Goal: Transaction & Acquisition: Purchase product/service

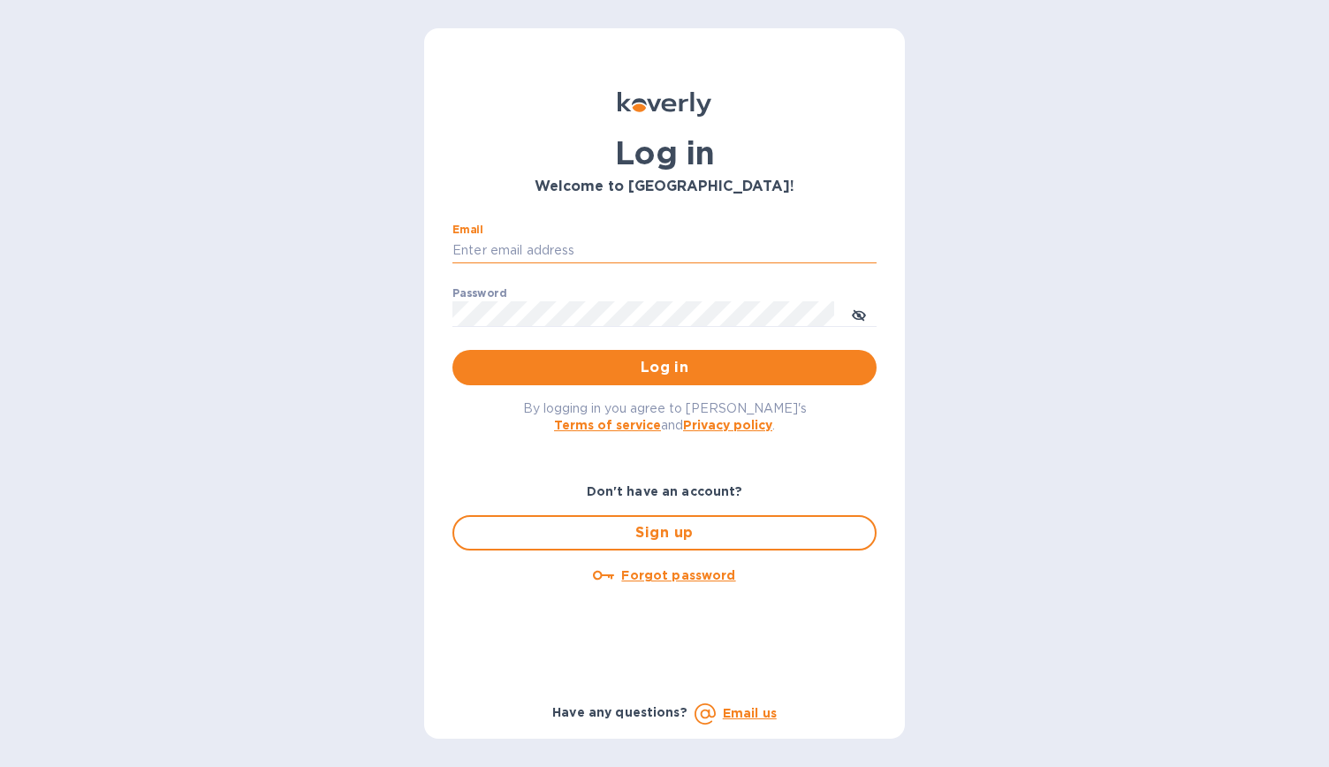
click at [623, 240] on input "Email" at bounding box center [664, 251] width 424 height 27
click at [536, 251] on input "Email" at bounding box center [664, 251] width 424 height 27
type input "[EMAIL_ADDRESS][DOMAIN_NAME]"
click at [677, 365] on span "Log in" at bounding box center [665, 367] width 396 height 21
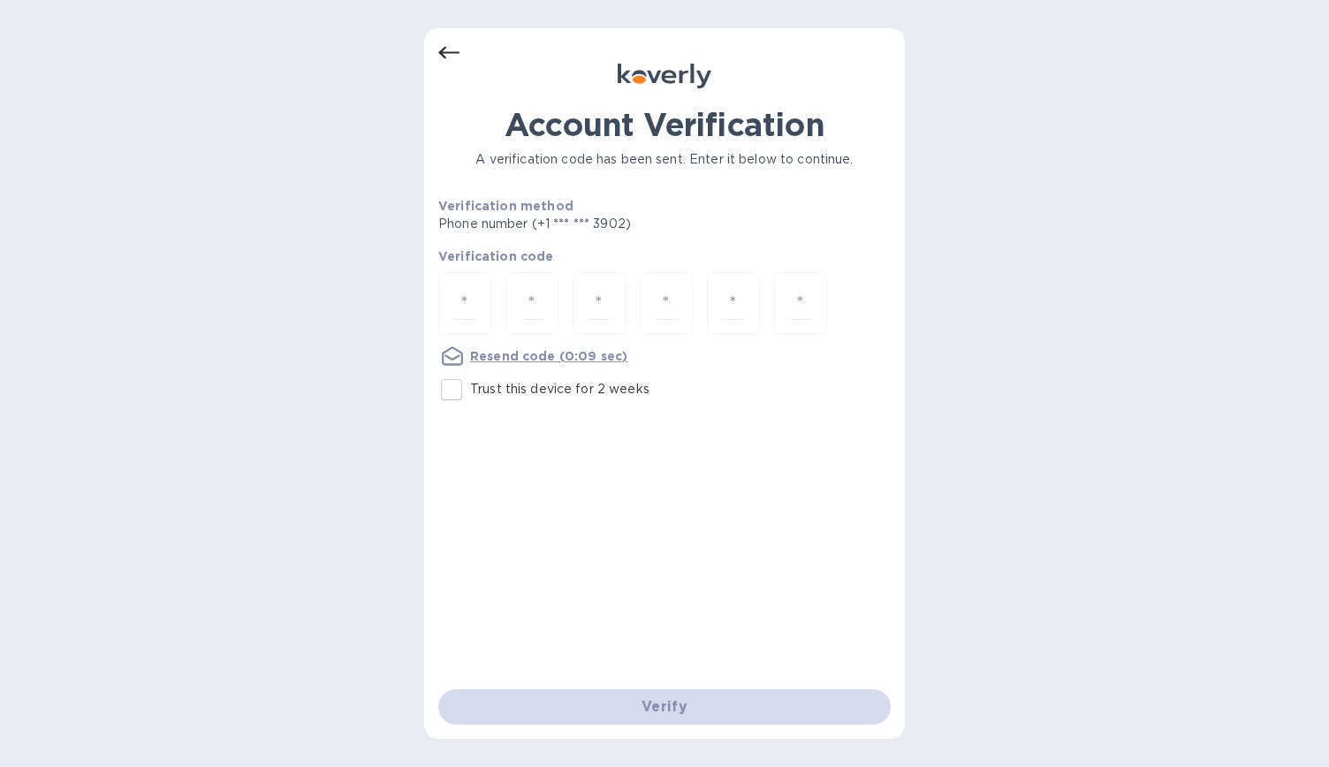
click at [447, 387] on input "Trust this device for 2 weeks" at bounding box center [451, 389] width 37 height 37
checkbox input "true"
click at [474, 308] on input "number" at bounding box center [464, 303] width 23 height 33
type input "6"
type input "3"
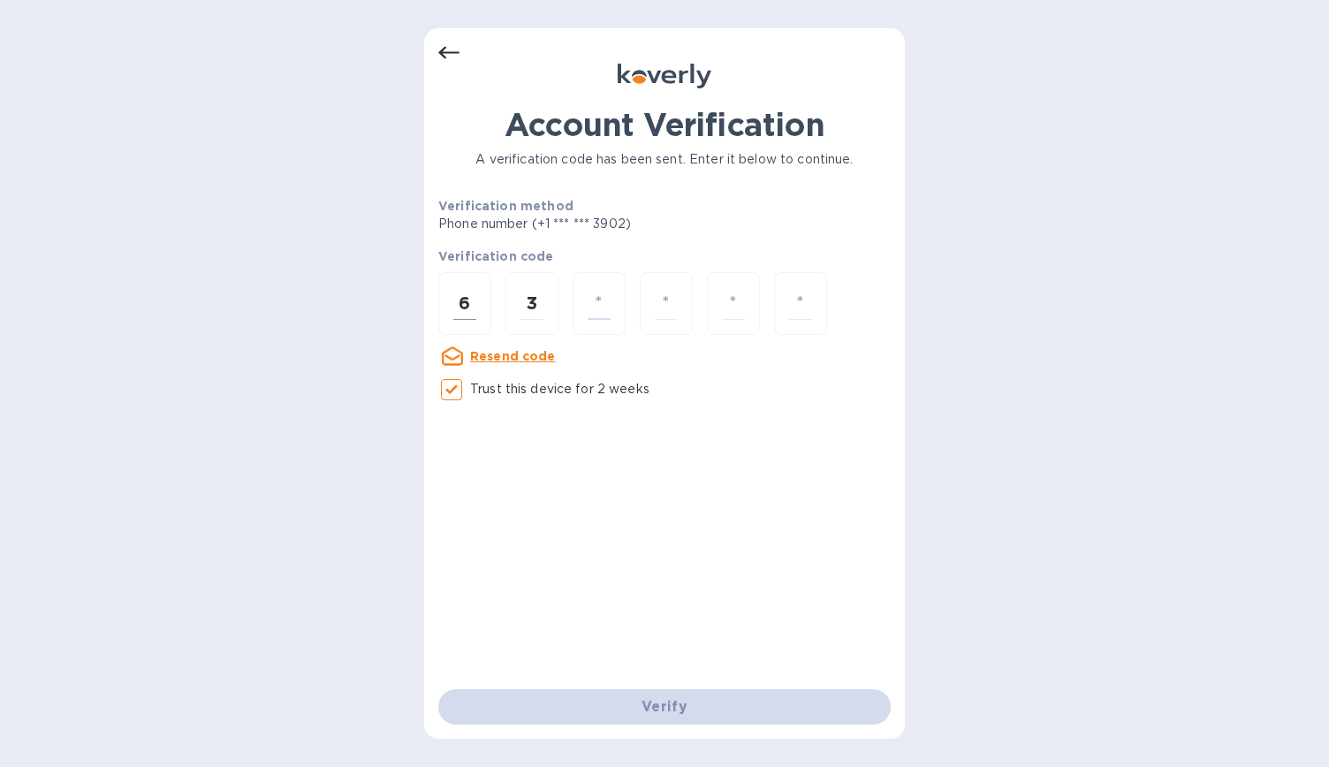
type input "9"
type input "7"
type input "5"
type input "2"
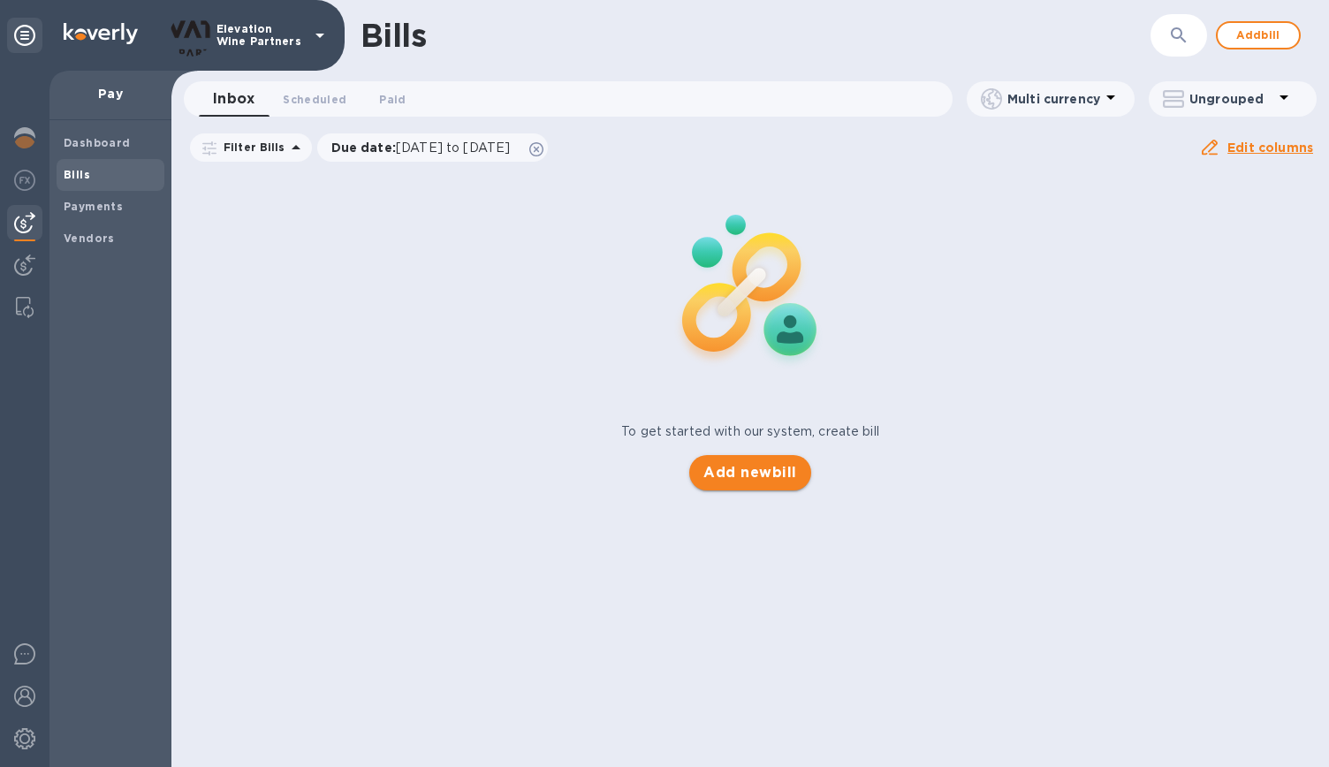
click at [732, 469] on span "Add new bill" at bounding box center [749, 472] width 93 height 21
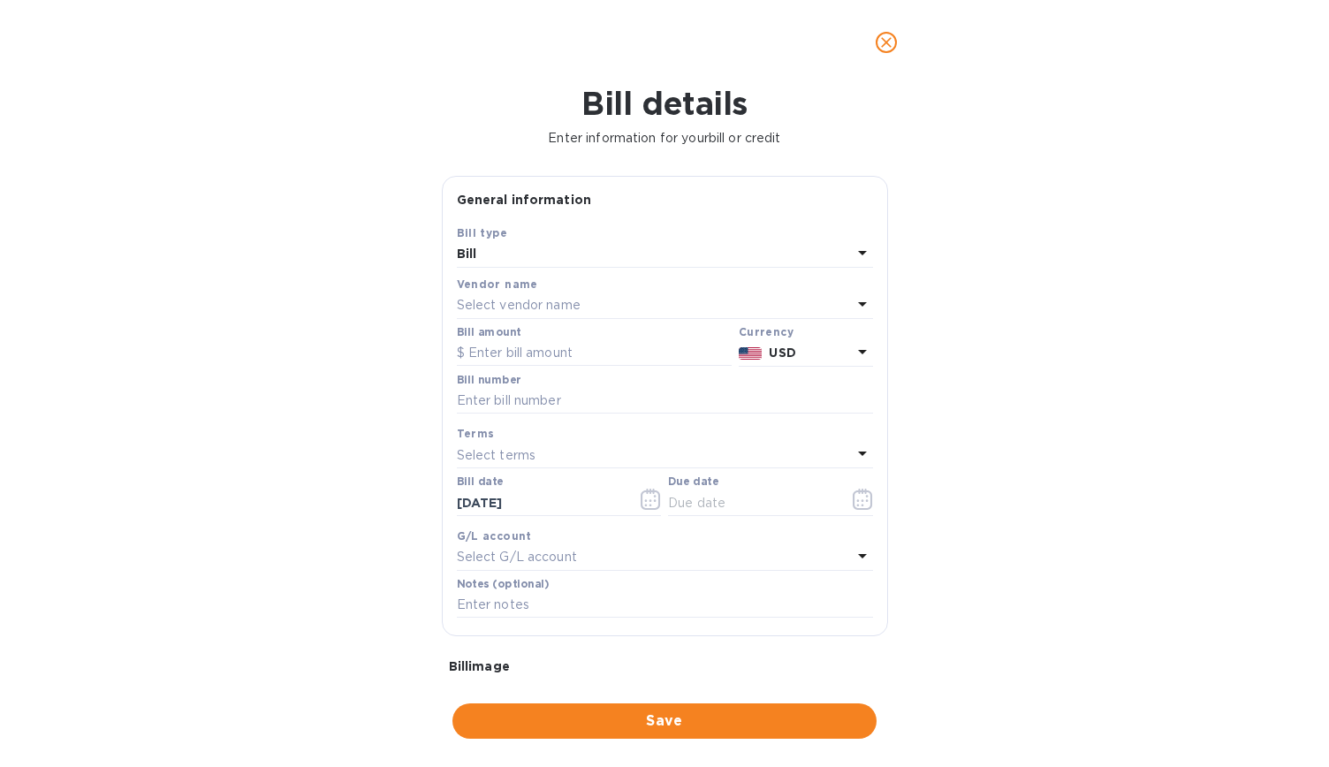
click at [540, 295] on div "Select vendor name" at bounding box center [654, 305] width 395 height 25
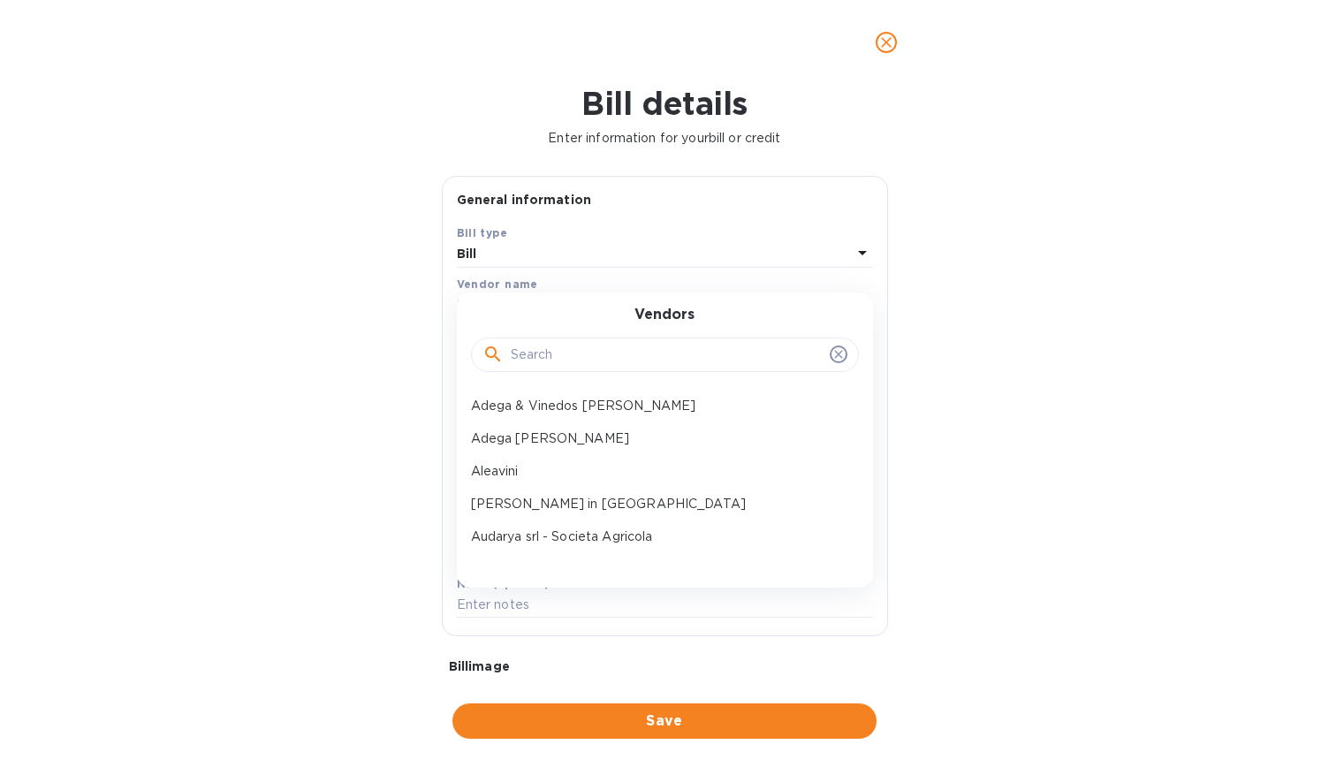
click at [565, 353] on input "text" at bounding box center [667, 355] width 312 height 27
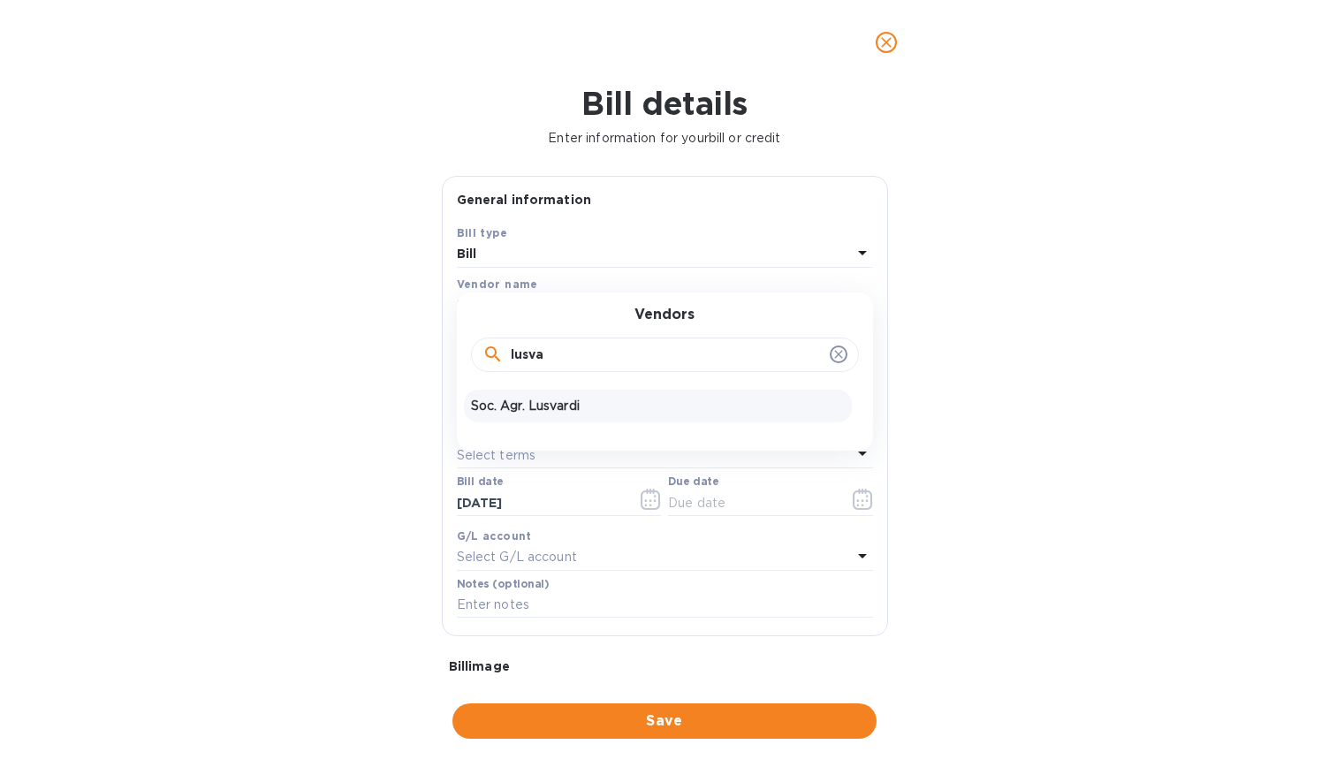
type input "lusva"
click at [546, 407] on p "Soc. Agr. Lusvardi" at bounding box center [658, 406] width 374 height 19
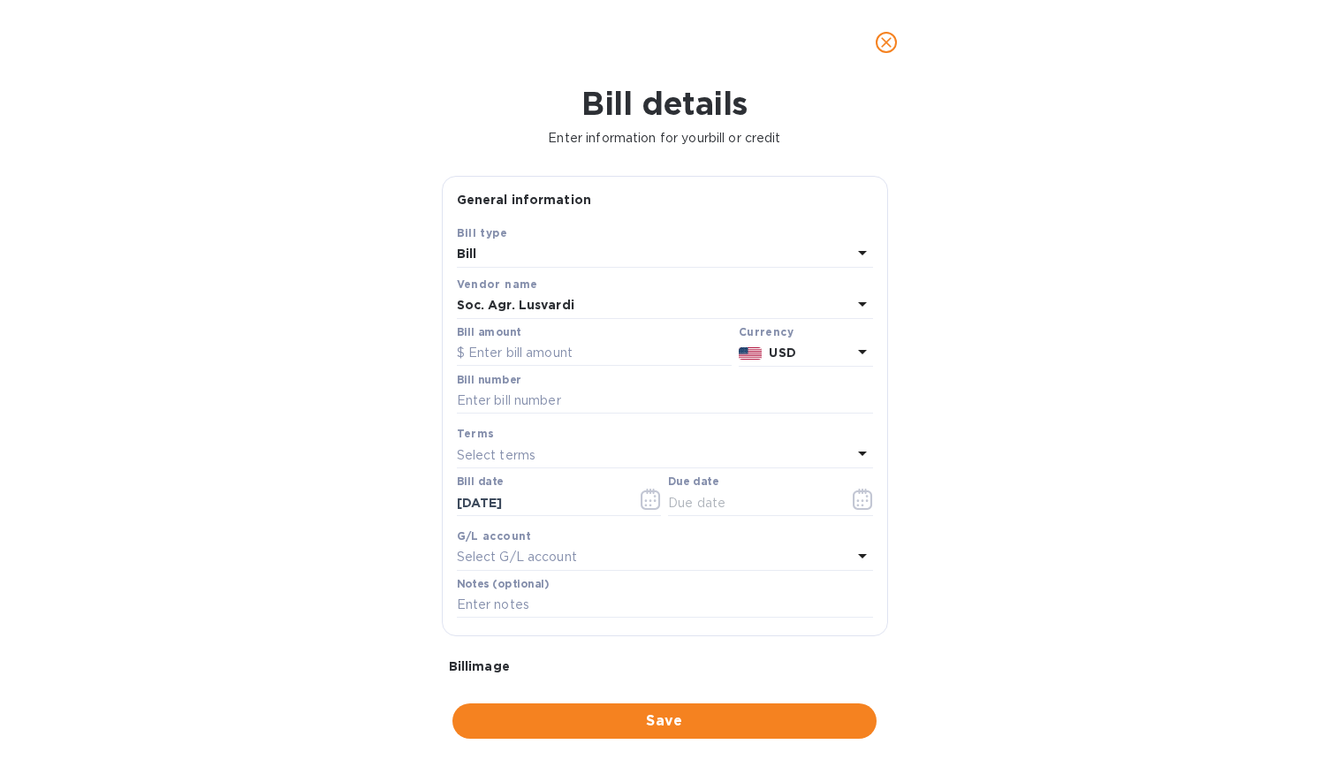
click at [836, 352] on p "USD" at bounding box center [810, 353] width 82 height 19
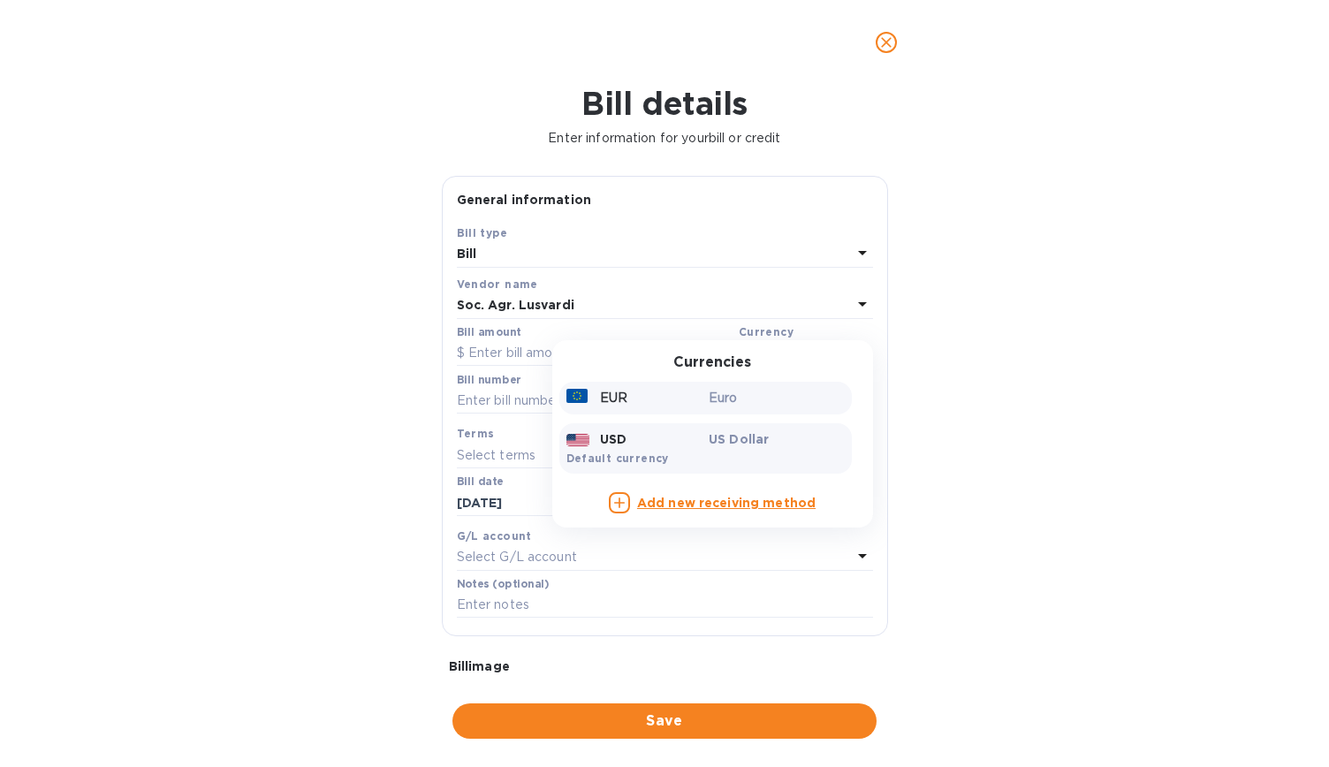
click at [764, 400] on p "Euro" at bounding box center [777, 398] width 136 height 19
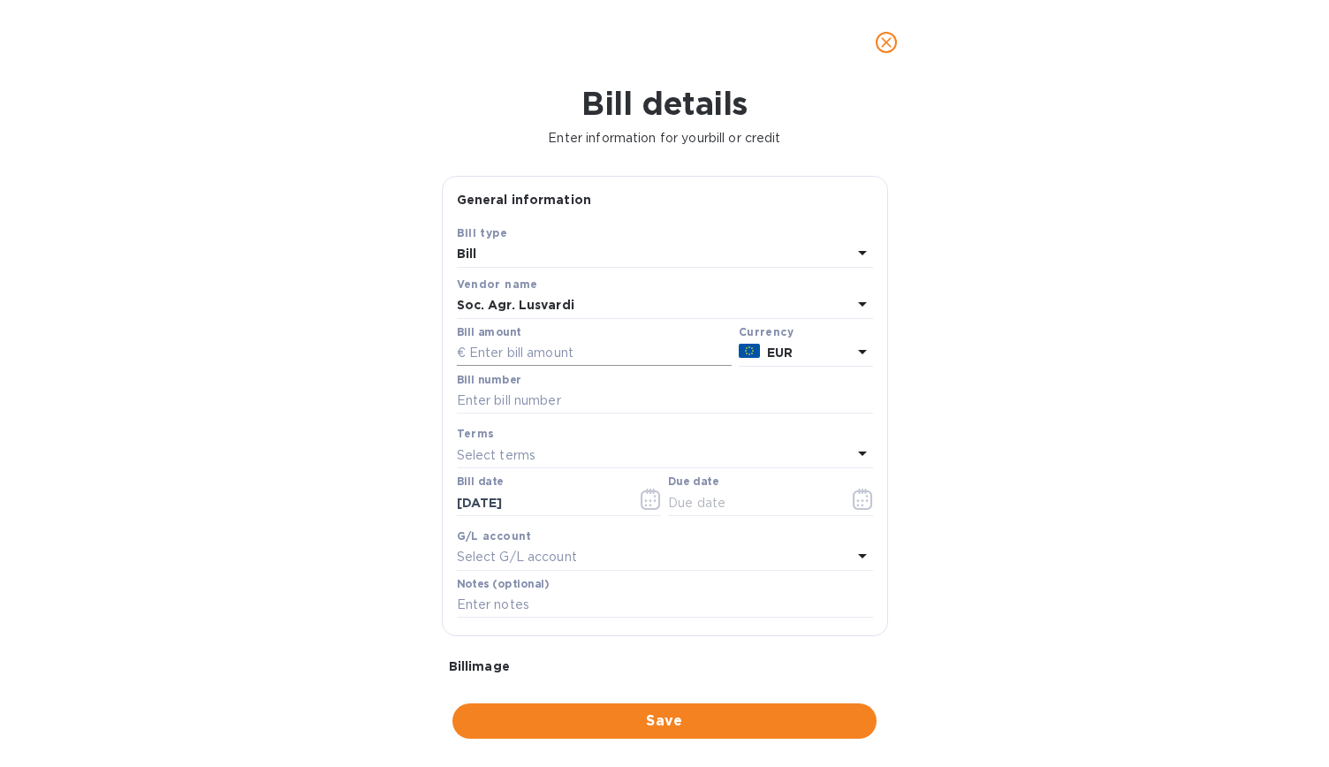
click at [543, 346] on input "text" at bounding box center [594, 353] width 275 height 27
type input "4,993.56"
click at [466, 402] on input "140/2025" at bounding box center [665, 401] width 416 height 27
type input "150/2025"
click at [491, 454] on p "Select terms" at bounding box center [497, 455] width 80 height 19
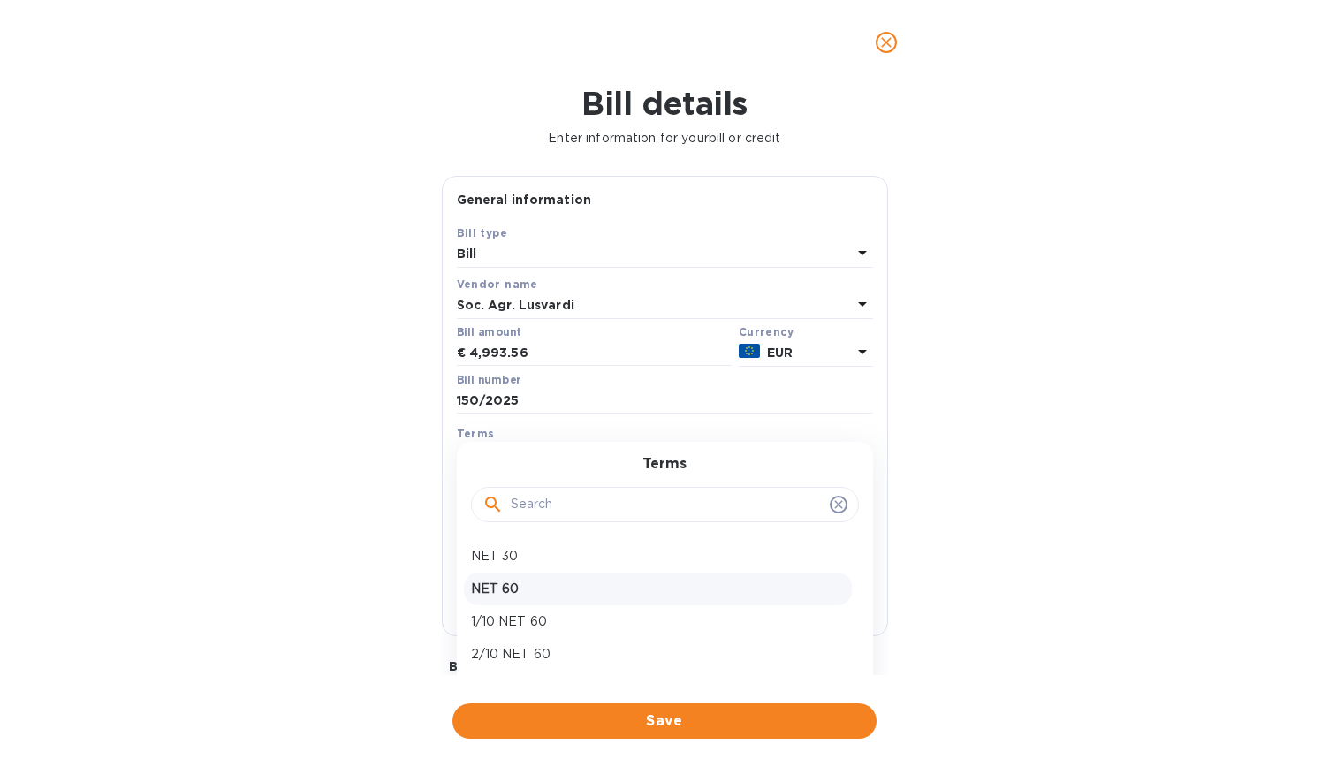
scroll to position [58, 0]
click at [549, 626] on p "Prepay" at bounding box center [658, 628] width 374 height 19
type input "09/16/2025"
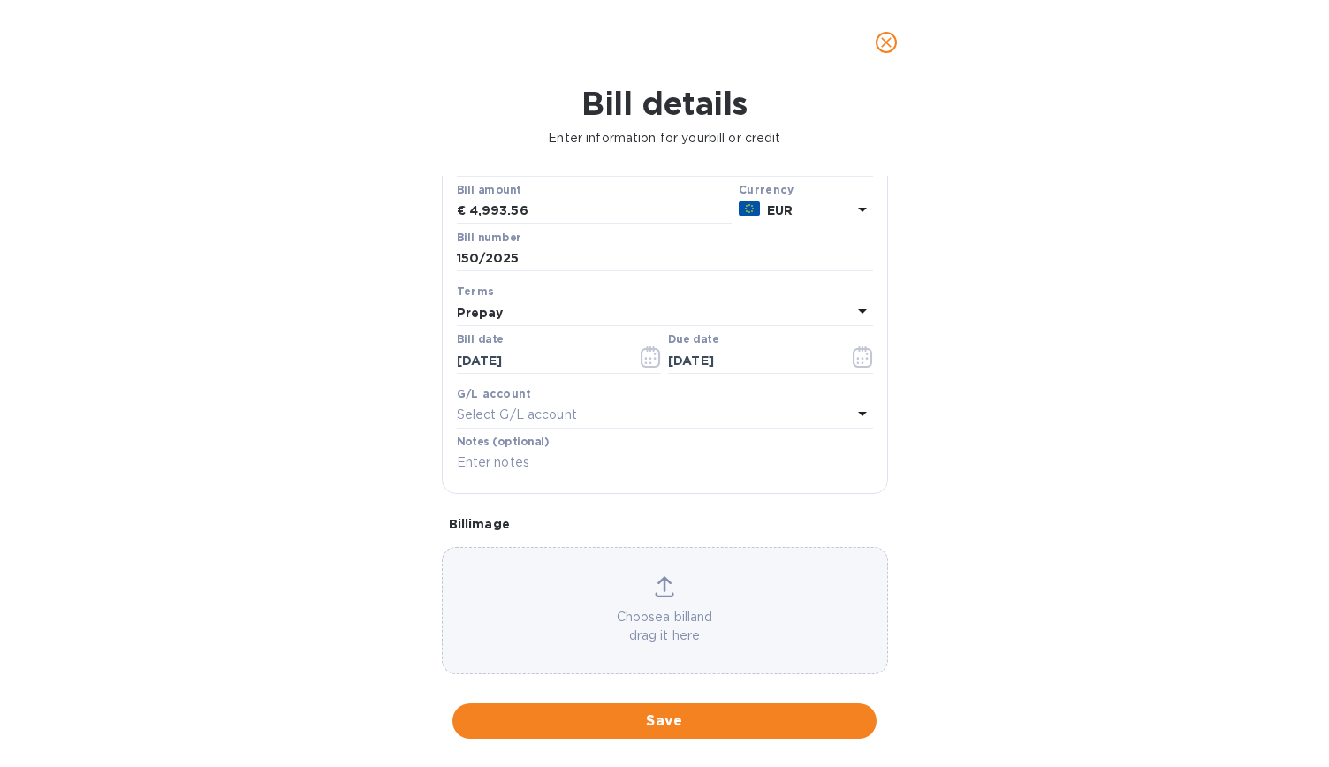
scroll to position [163, 0]
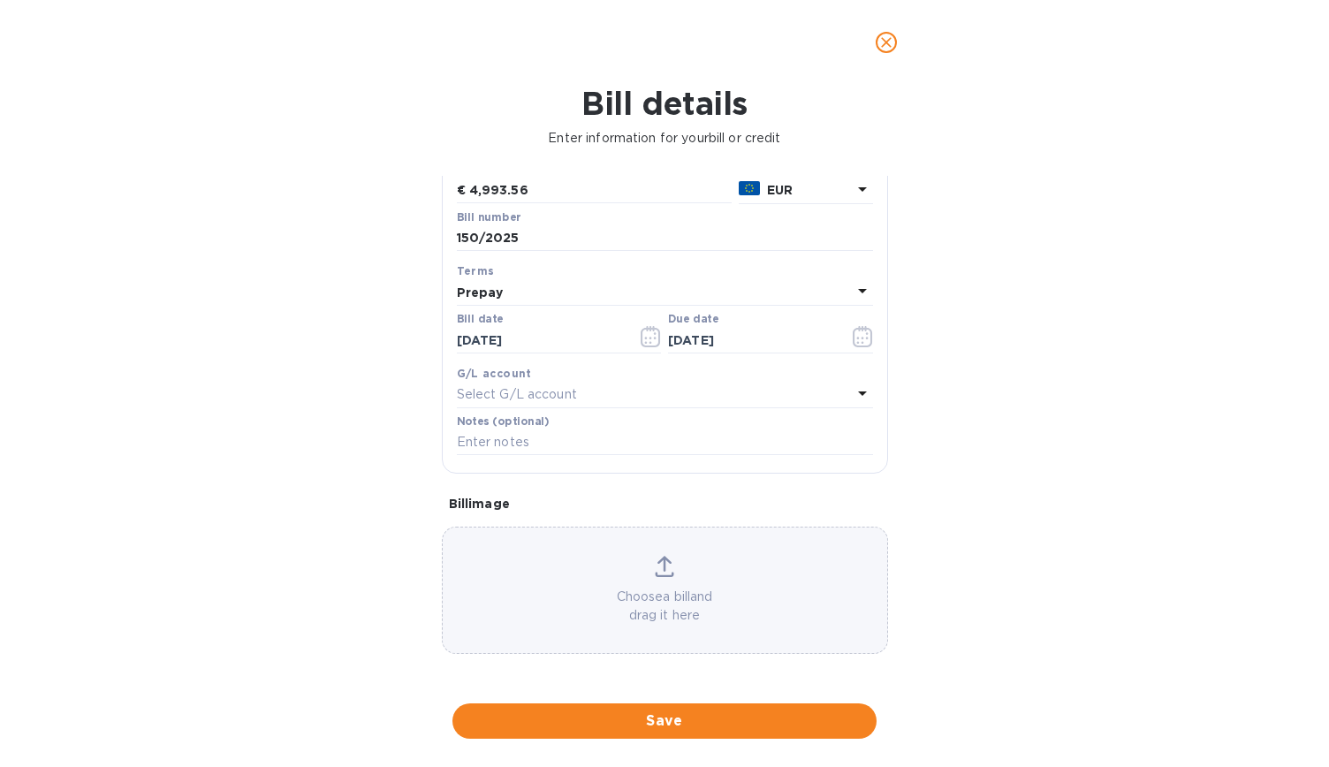
click at [650, 572] on div "Choose a bill and drag it here" at bounding box center [665, 590] width 445 height 69
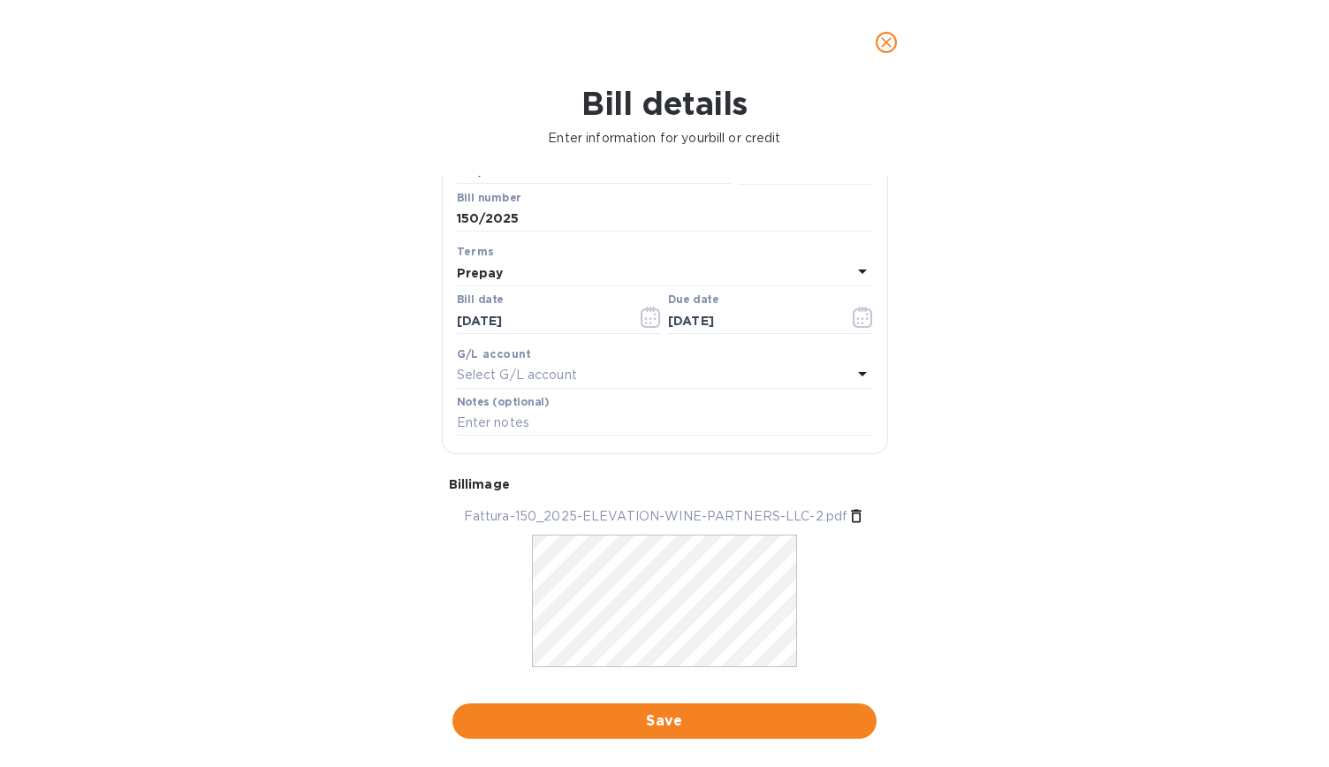
scroll to position [216, 0]
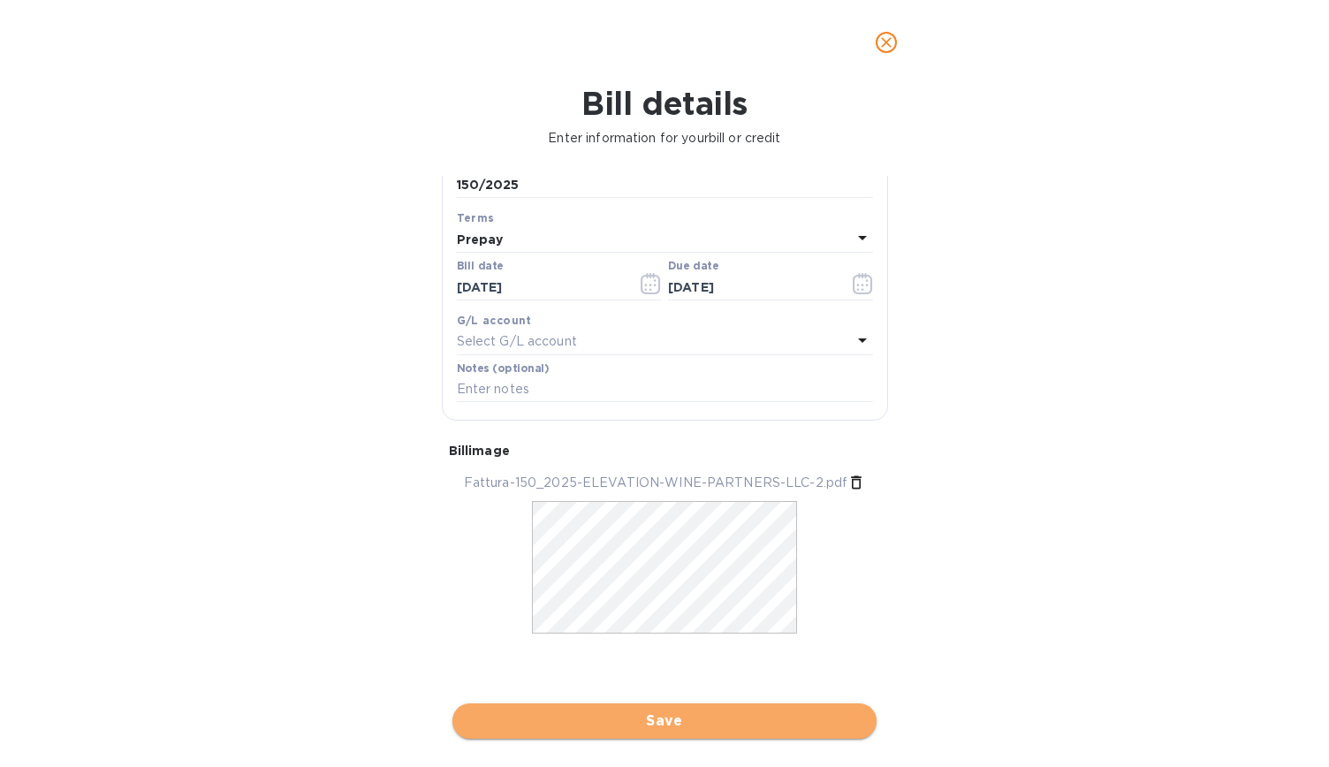
click at [680, 729] on span "Save" at bounding box center [665, 720] width 396 height 21
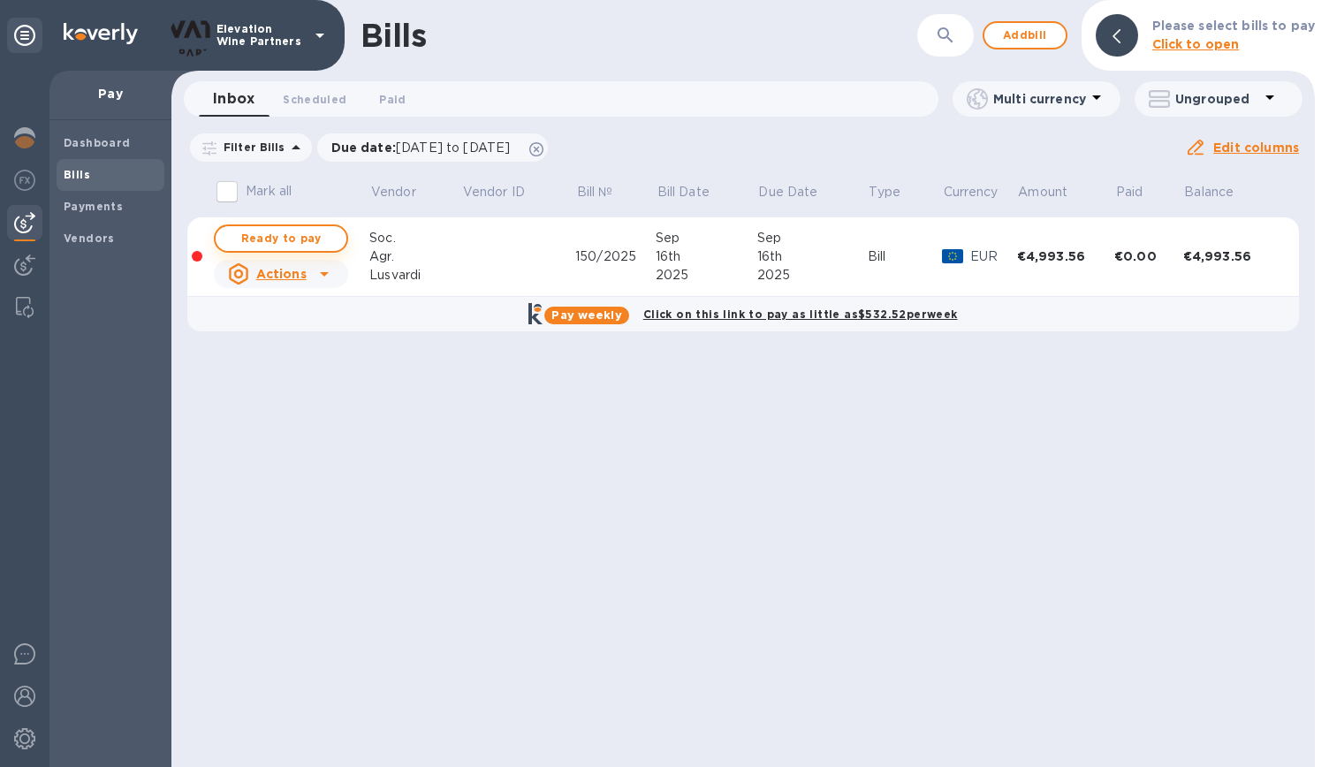
click at [302, 237] on span "Ready to pay" at bounding box center [281, 238] width 103 height 21
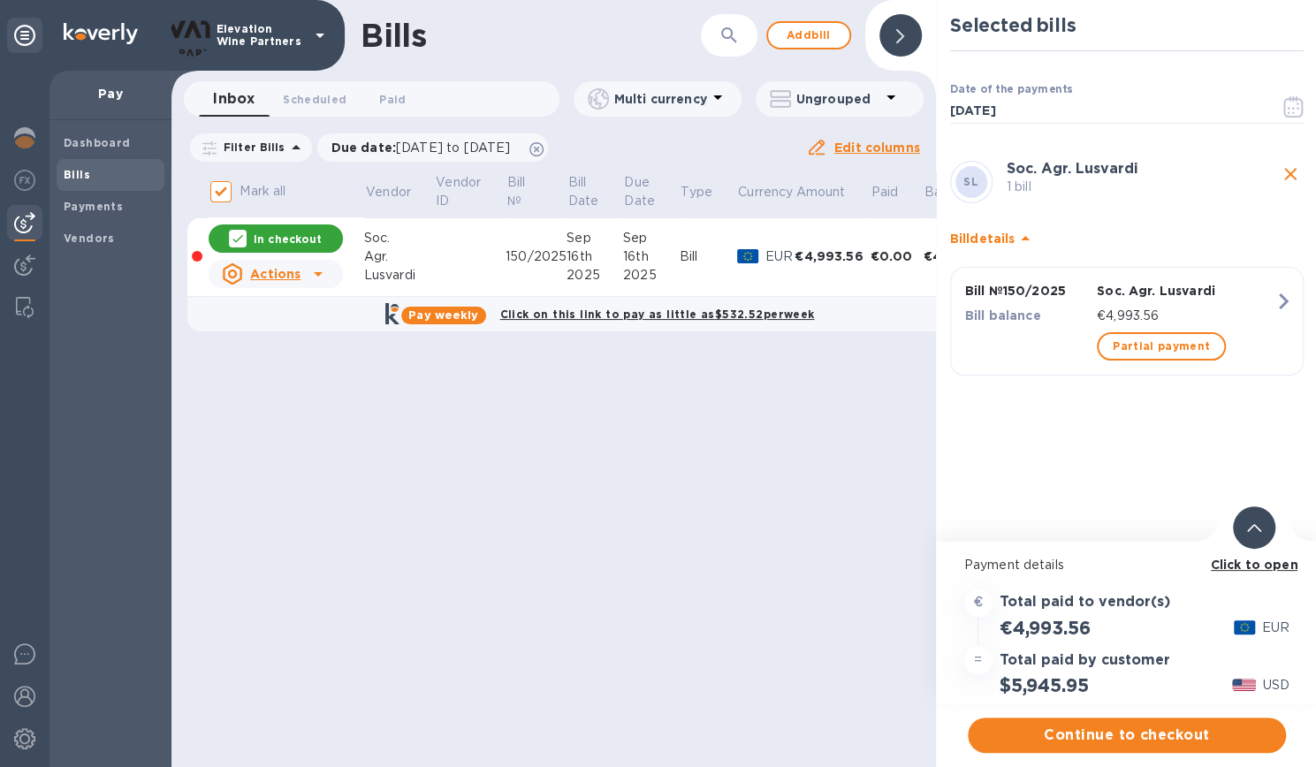
click at [283, 223] on div "In checkout" at bounding box center [275, 238] width 141 height 35
click at [276, 235] on p "In checkout" at bounding box center [288, 239] width 68 height 15
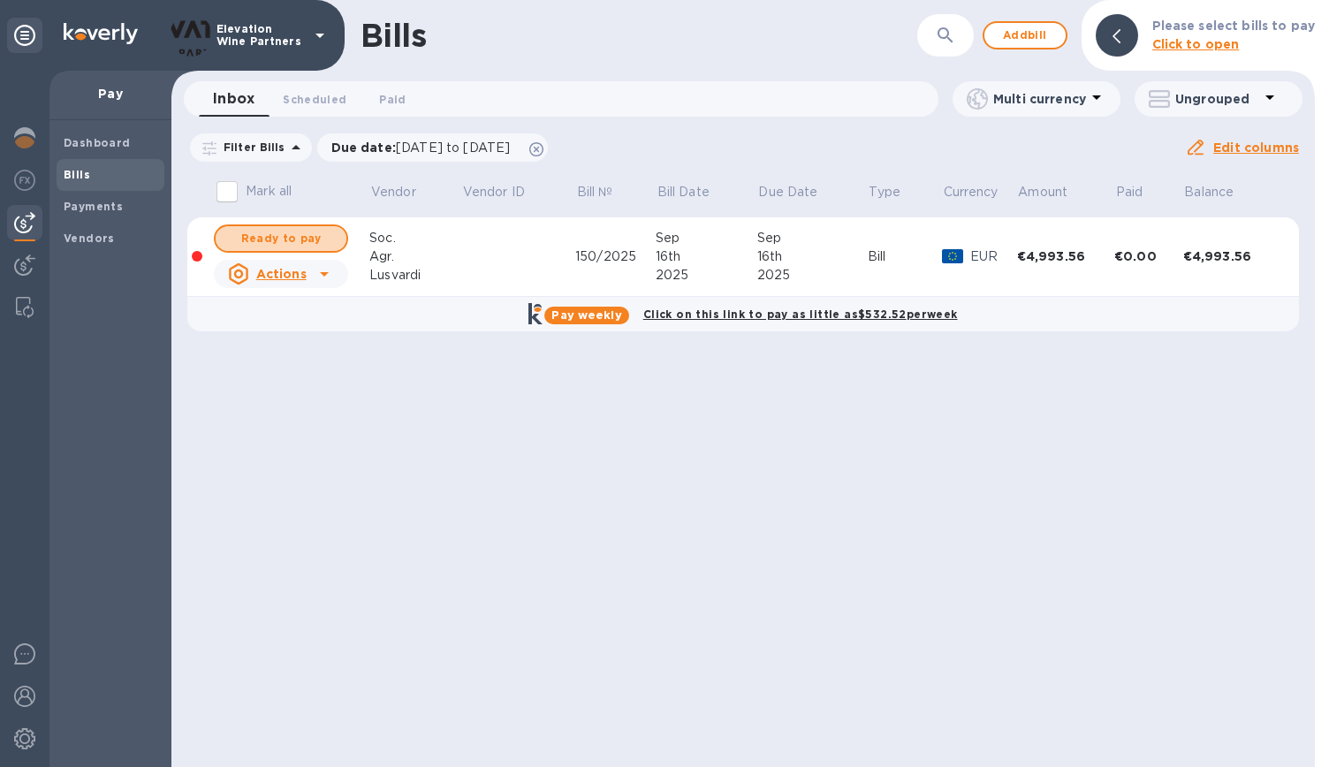
click at [276, 235] on span "Ready to pay" at bounding box center [281, 238] width 103 height 21
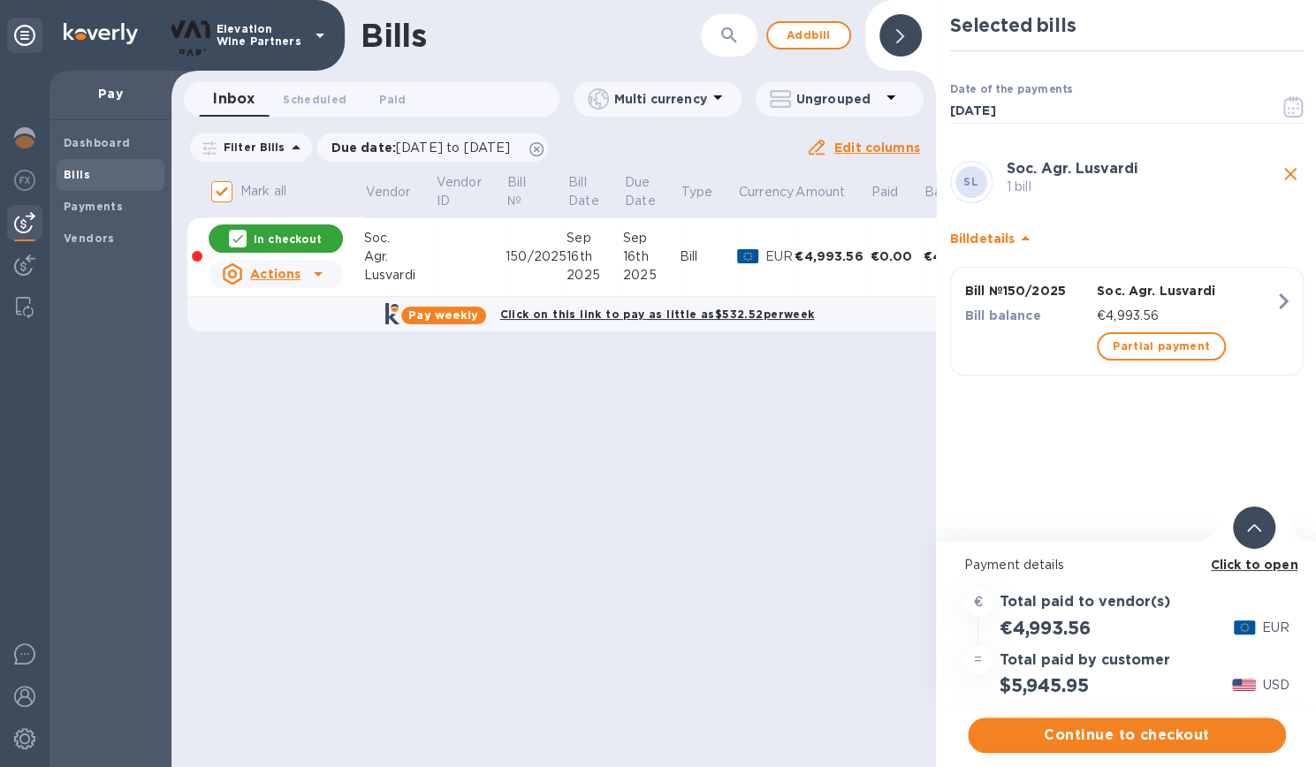
click at [276, 235] on p "In checkout" at bounding box center [288, 239] width 68 height 15
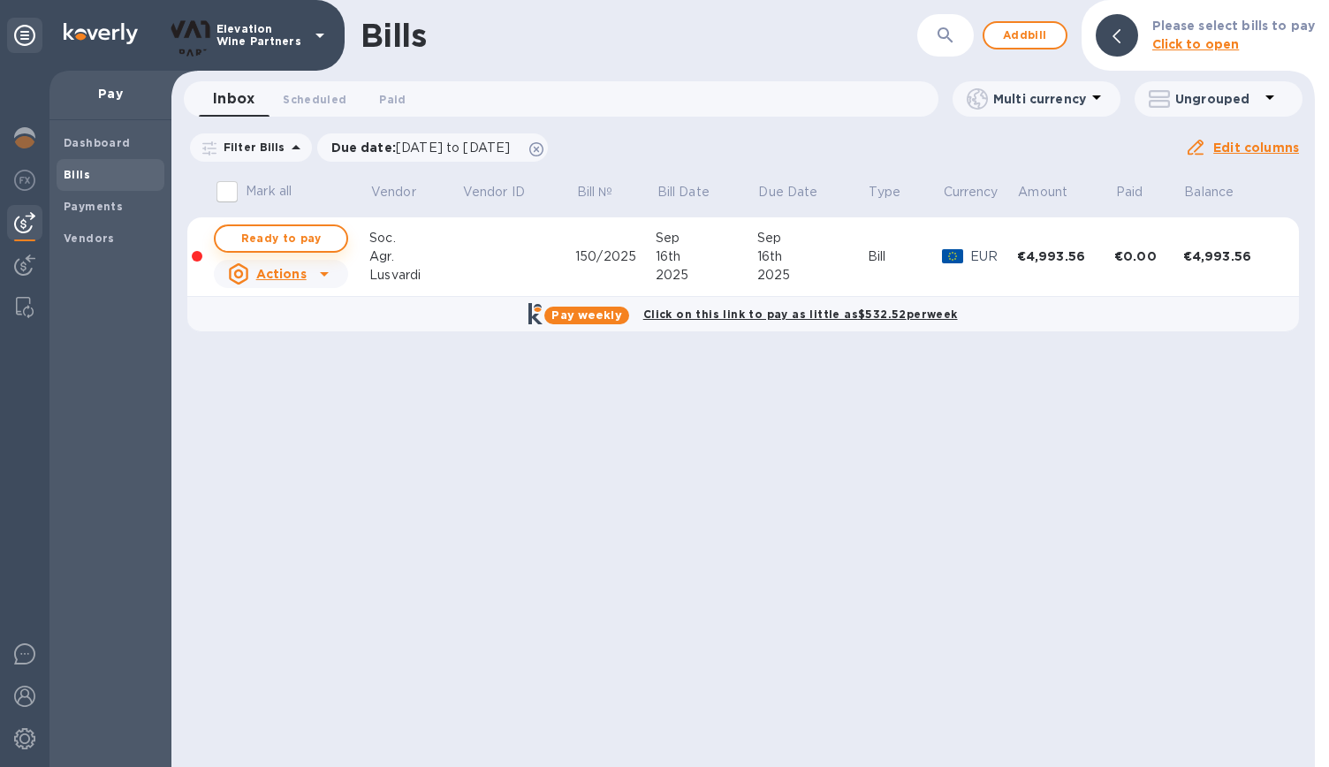
click at [293, 241] on span "Ready to pay" at bounding box center [281, 238] width 103 height 21
checkbox input "true"
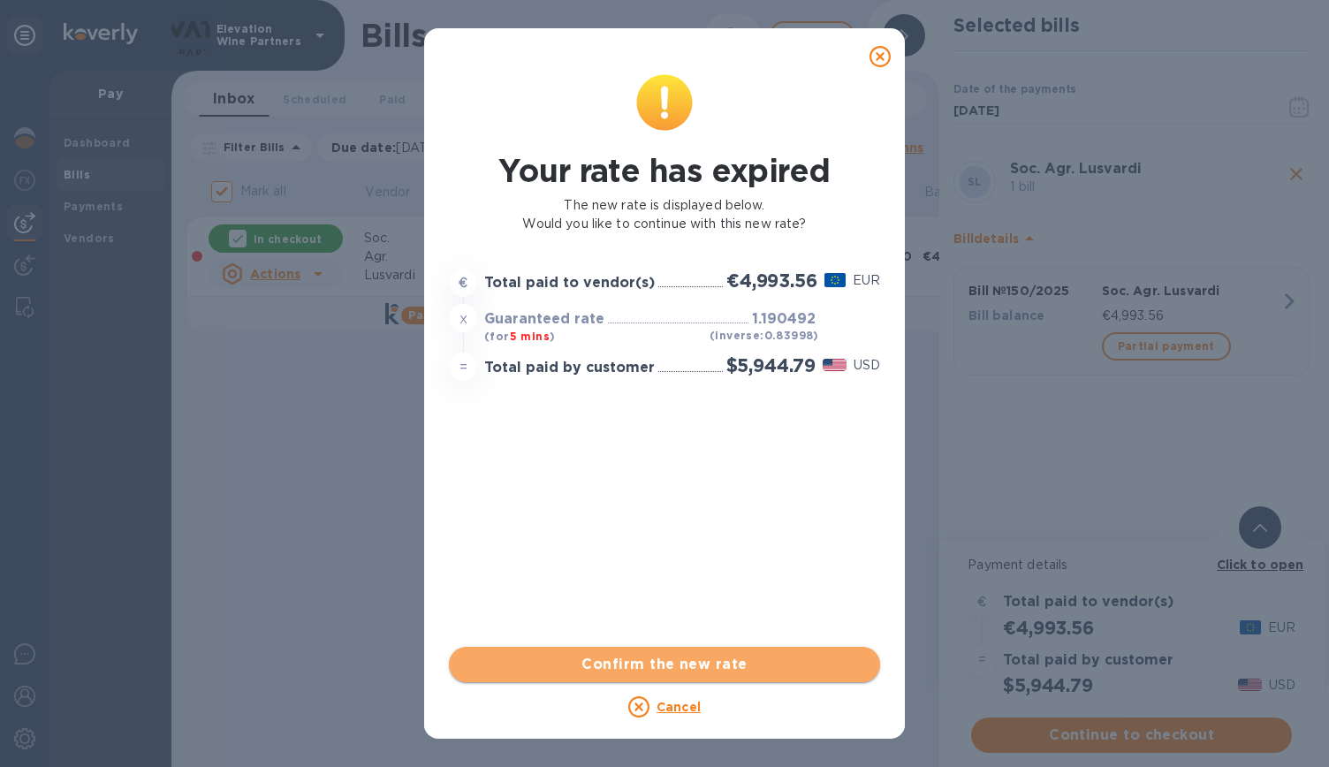
click at [743, 665] on span "Confirm the new rate" at bounding box center [664, 664] width 403 height 21
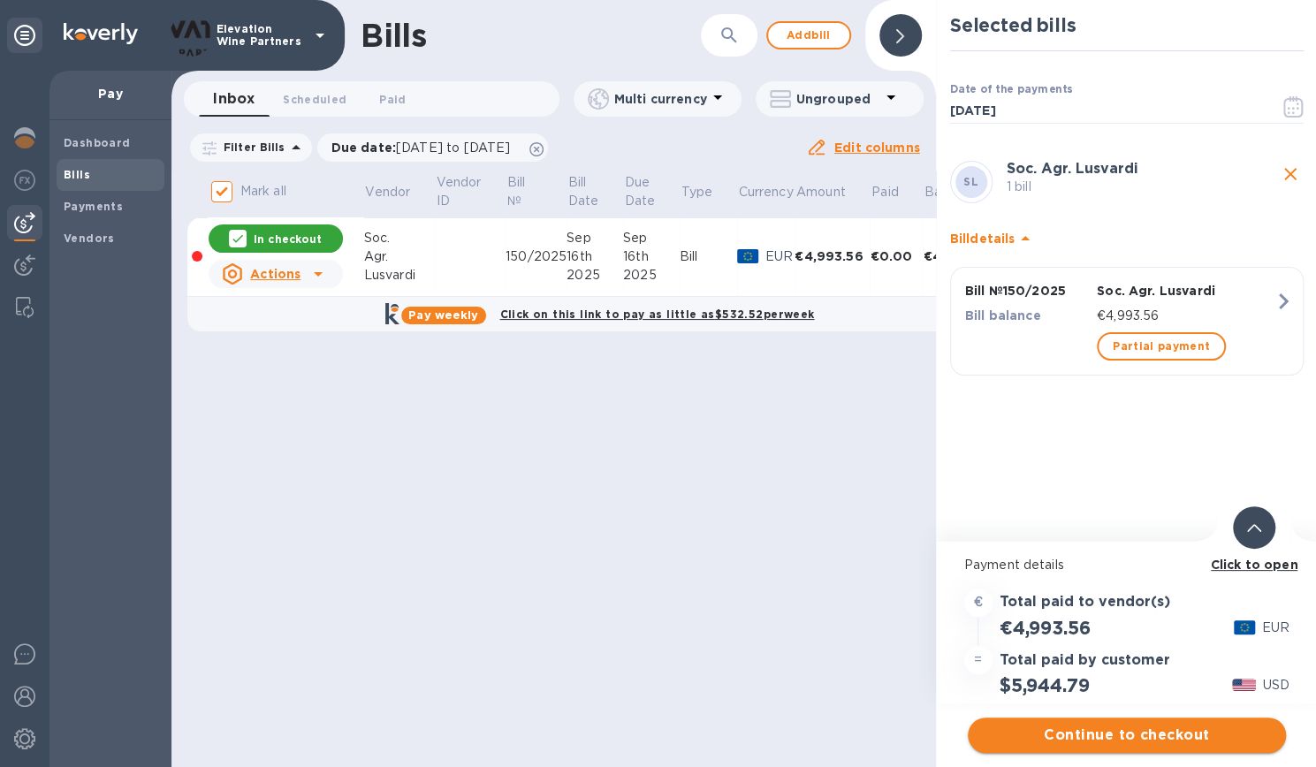
click at [1129, 731] on span "Continue to checkout" at bounding box center [1127, 735] width 290 height 21
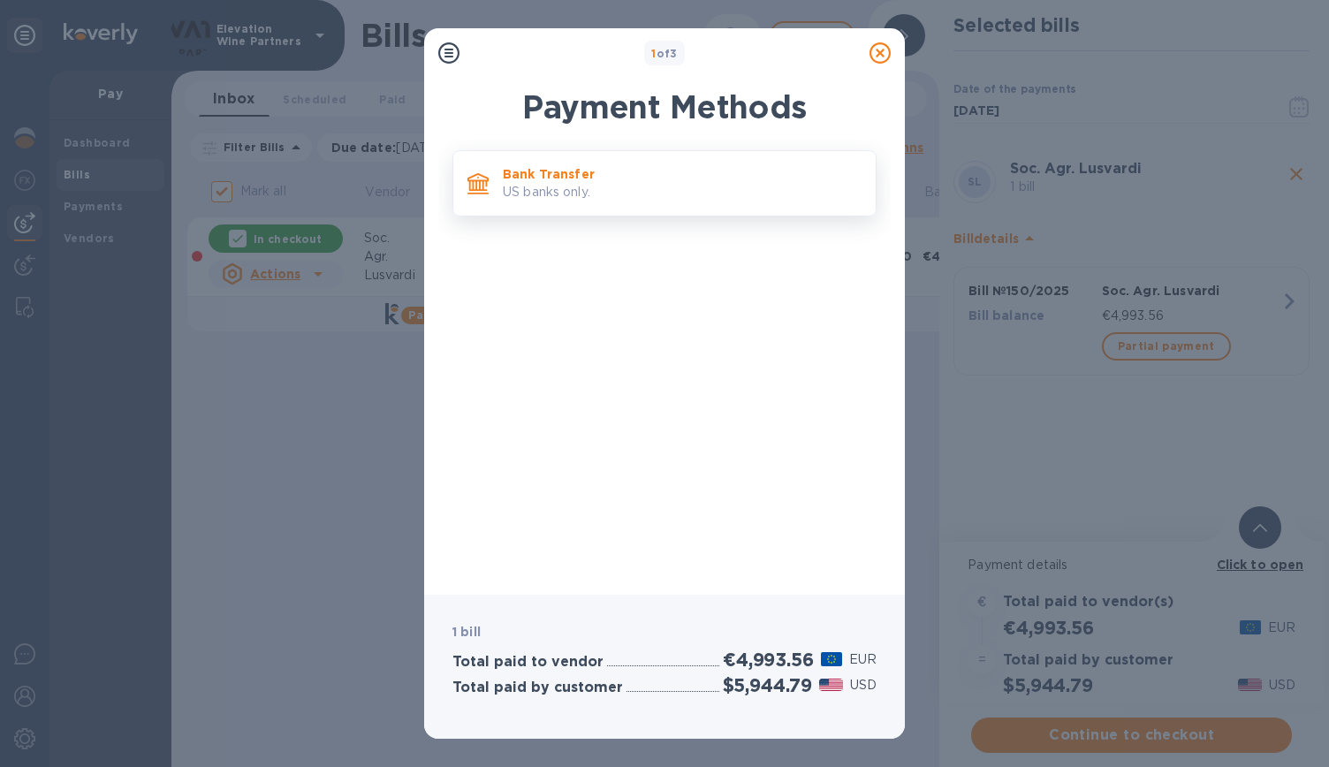
click at [741, 187] on p "US banks only." at bounding box center [682, 192] width 359 height 19
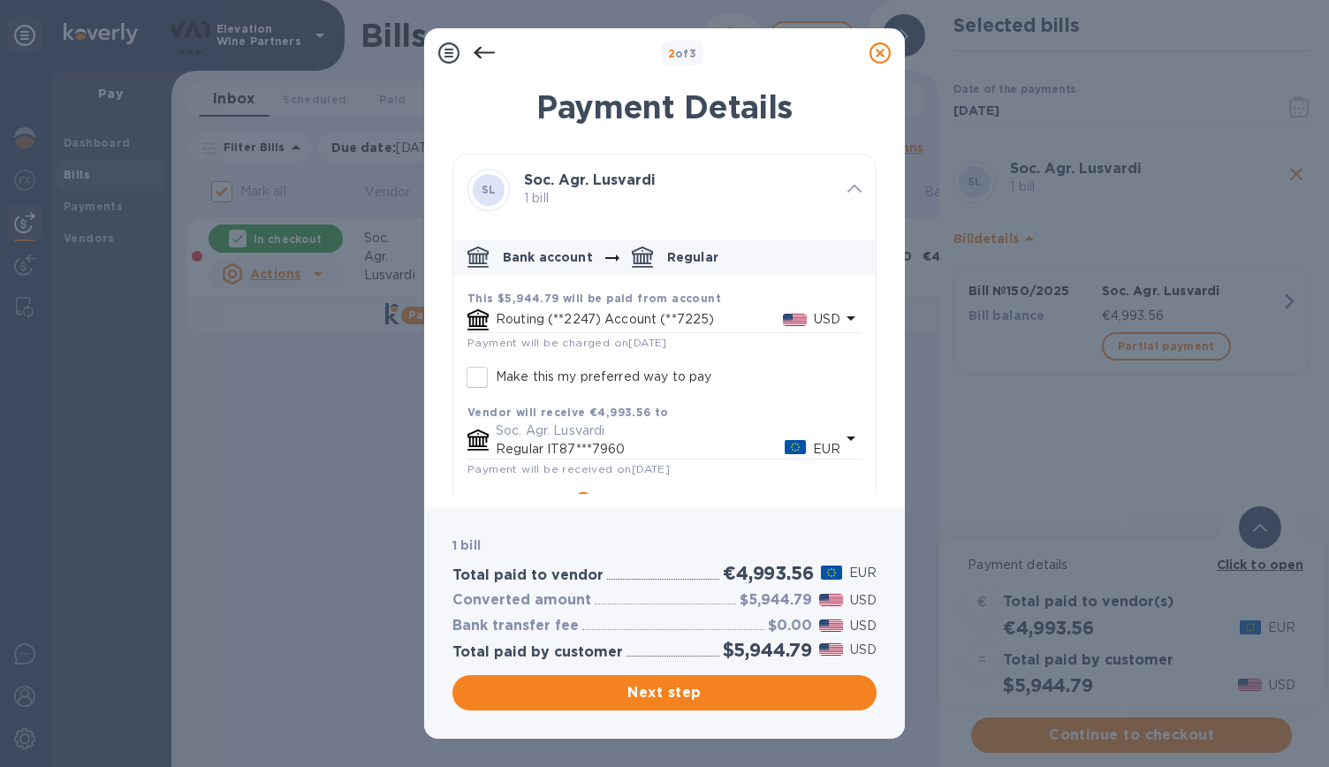
click at [840, 319] on icon "default-method" at bounding box center [850, 318] width 21 height 21
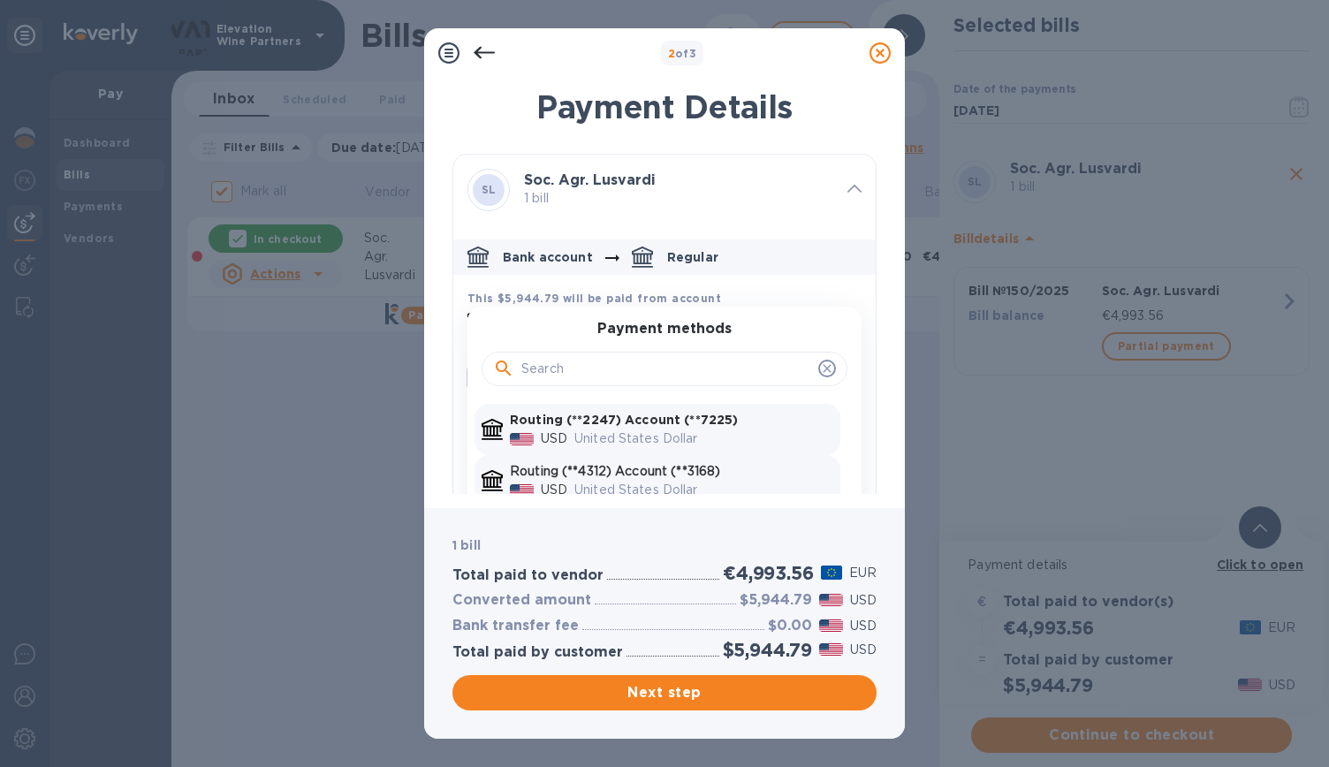
click at [705, 475] on p "Routing (**4312) Account (**3168)" at bounding box center [671, 471] width 323 height 19
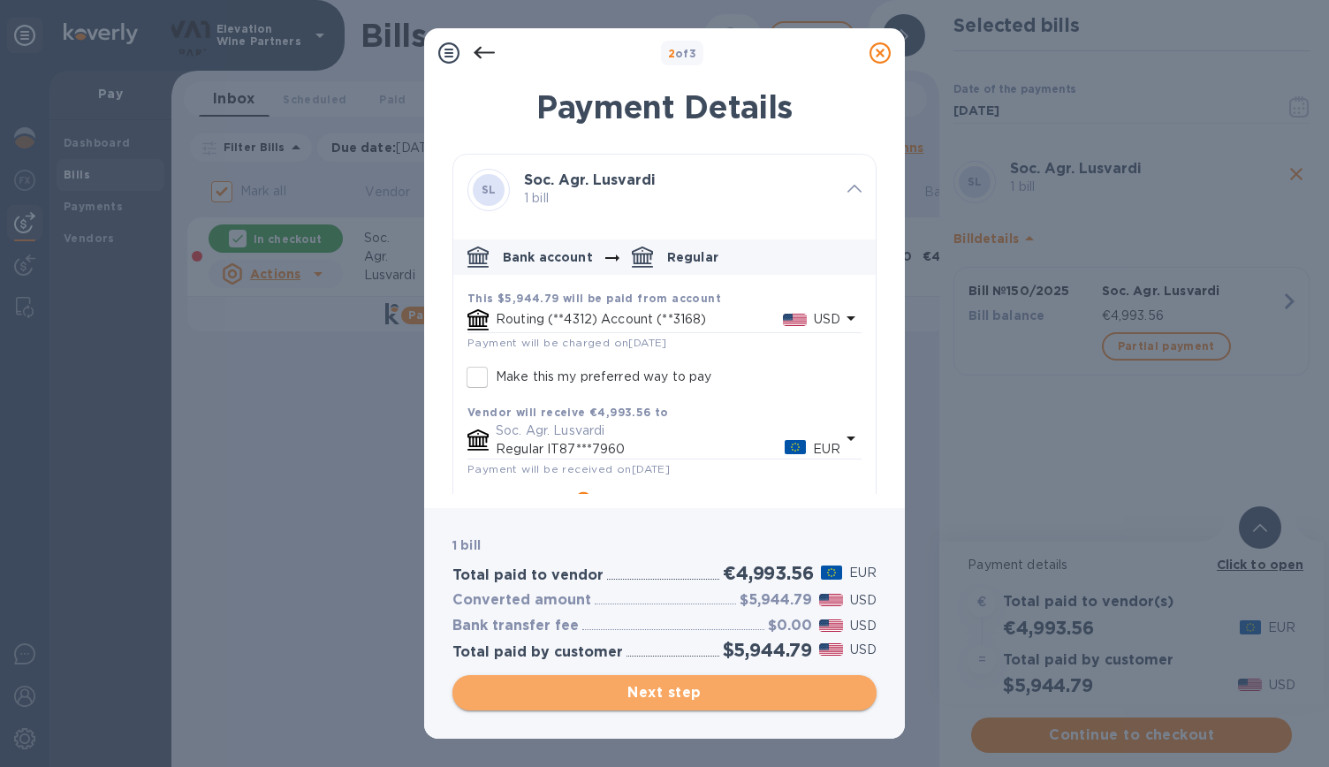
click at [772, 697] on span "Next step" at bounding box center [665, 692] width 396 height 21
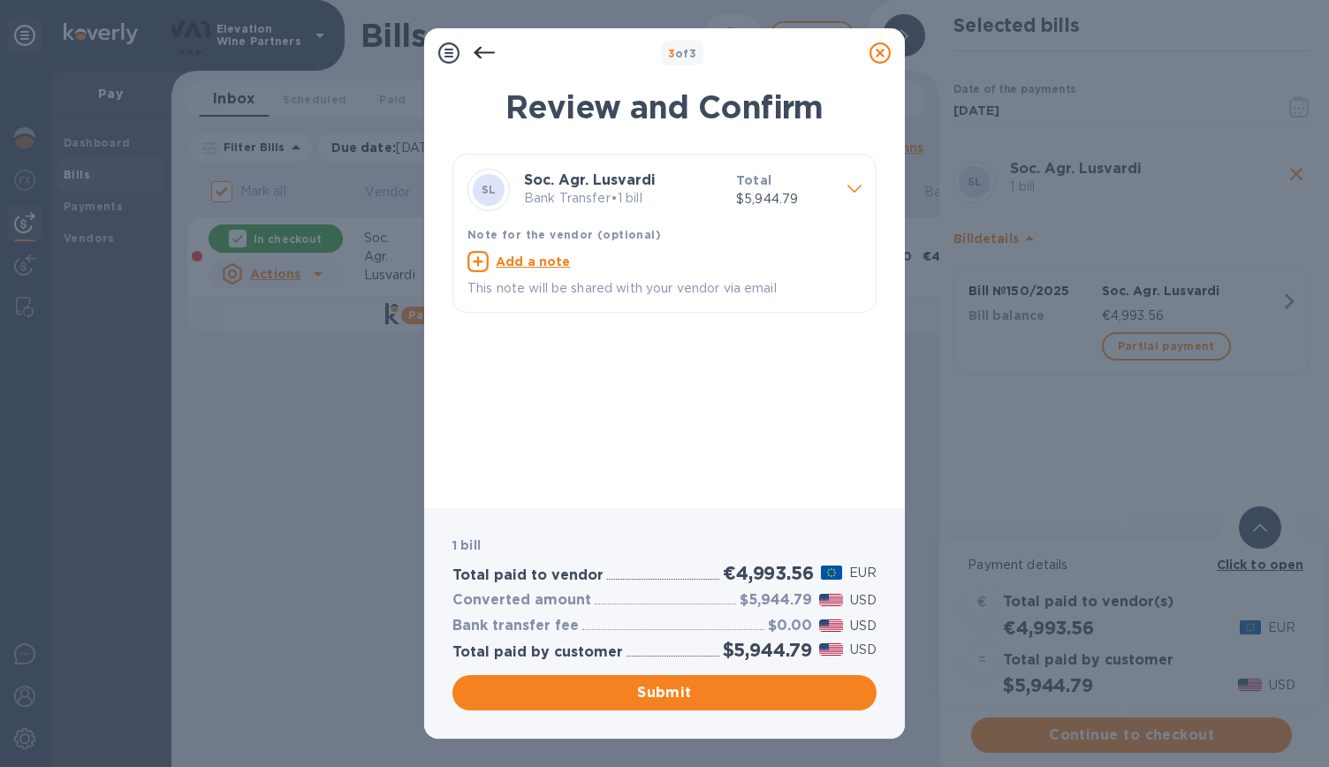
click at [481, 53] on icon at bounding box center [484, 53] width 21 height 12
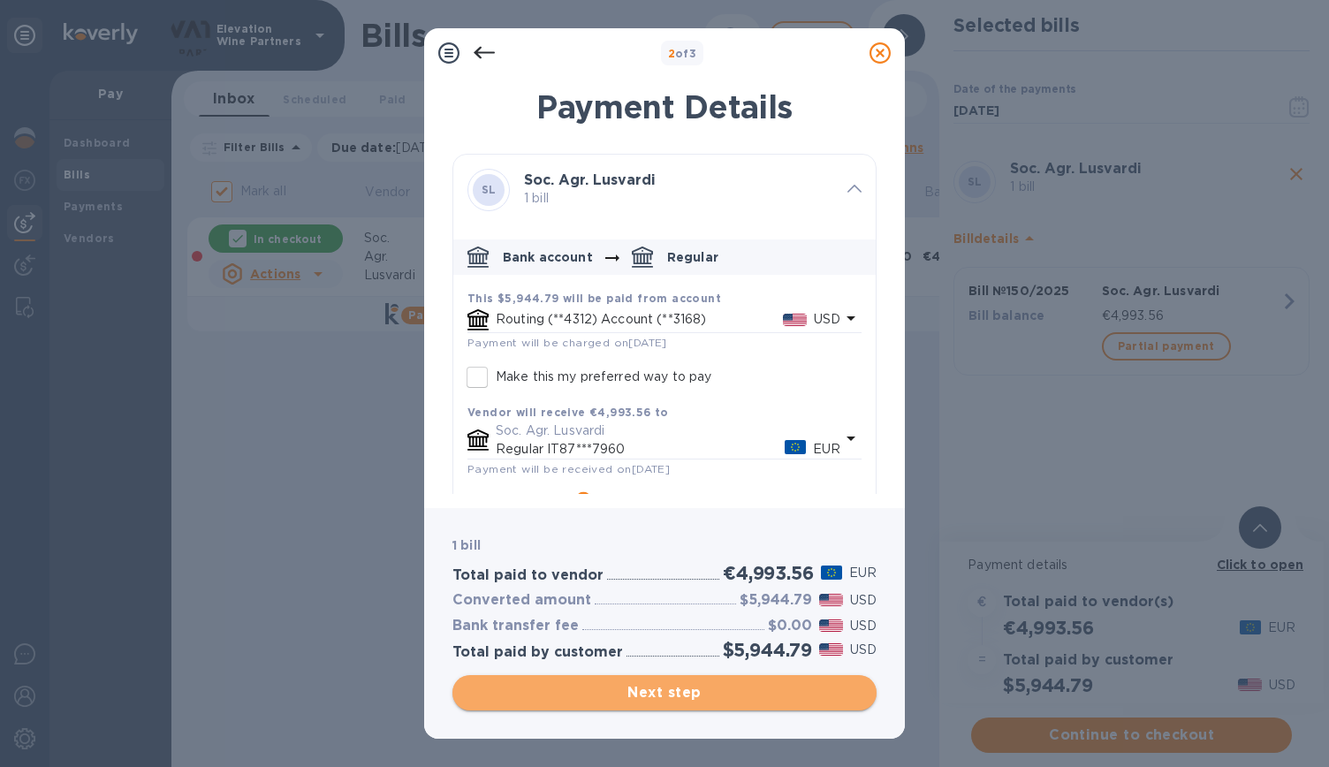
click at [733, 695] on span "Next step" at bounding box center [665, 692] width 396 height 21
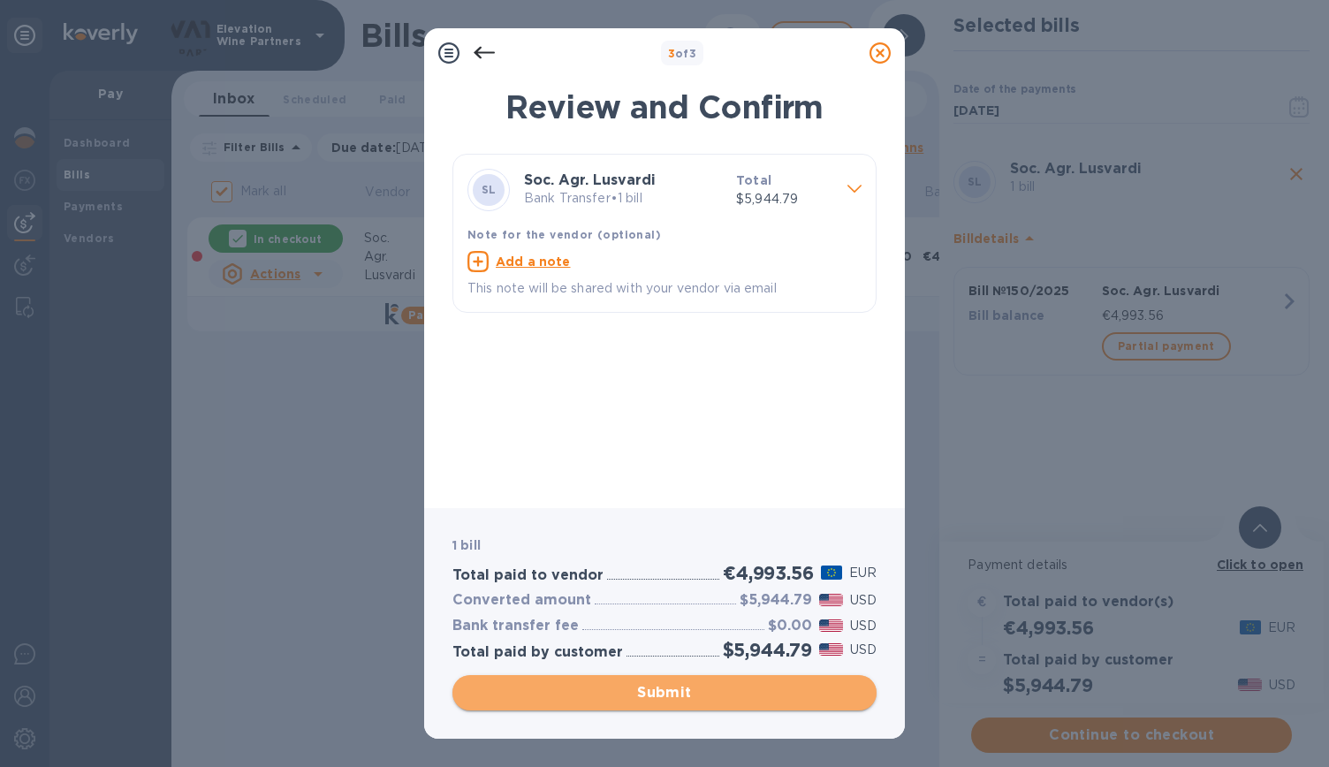
click at [769, 696] on span "Submit" at bounding box center [665, 692] width 396 height 21
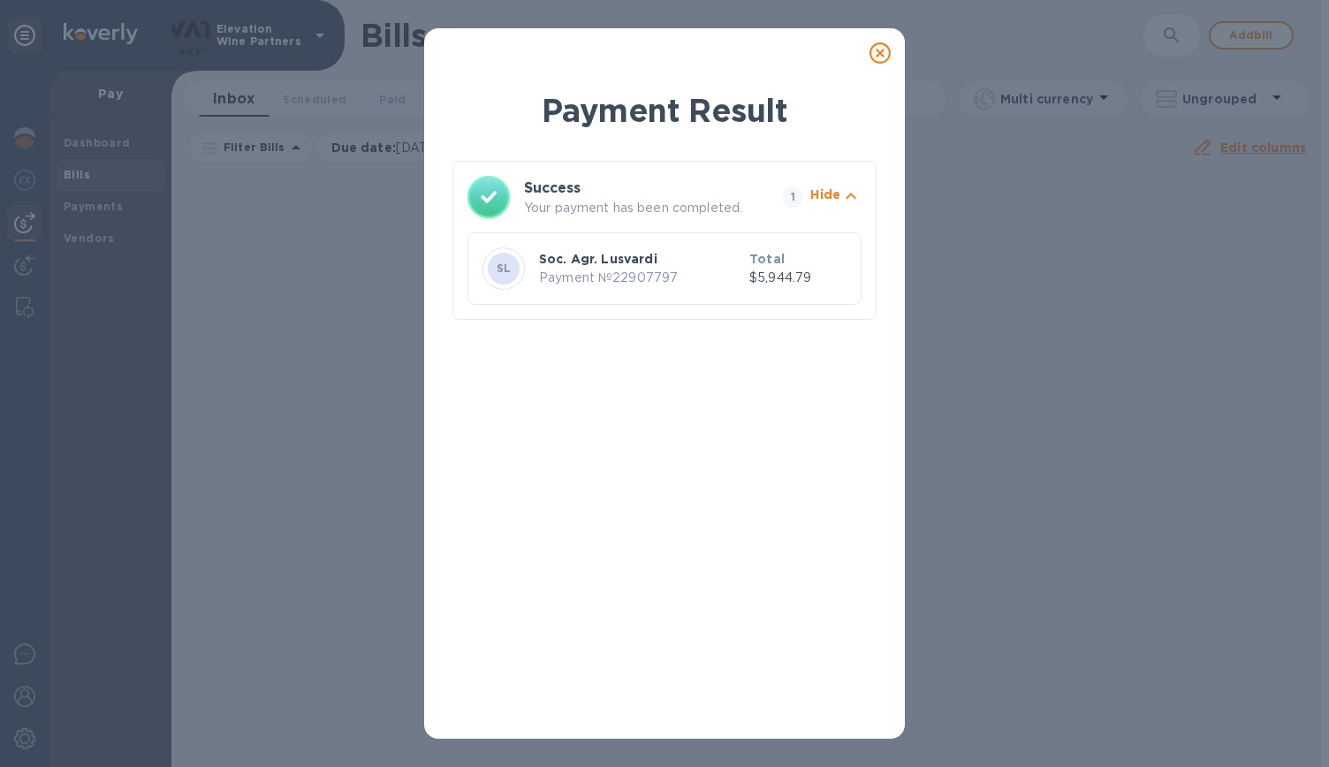
click at [875, 56] on icon at bounding box center [880, 52] width 21 height 21
